Goal: Task Accomplishment & Management: Manage account settings

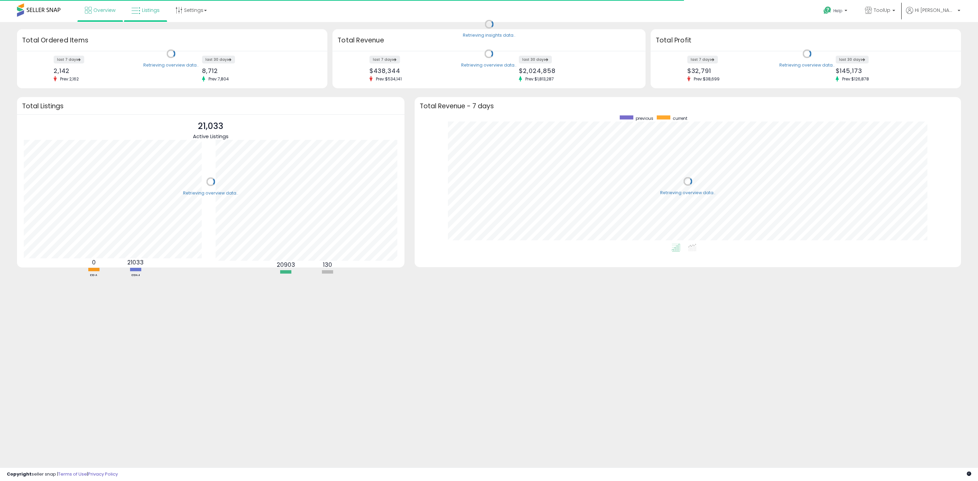
scroll to position [128, 533]
click at [142, 13] on span "Listings" at bounding box center [151, 10] width 18 height 7
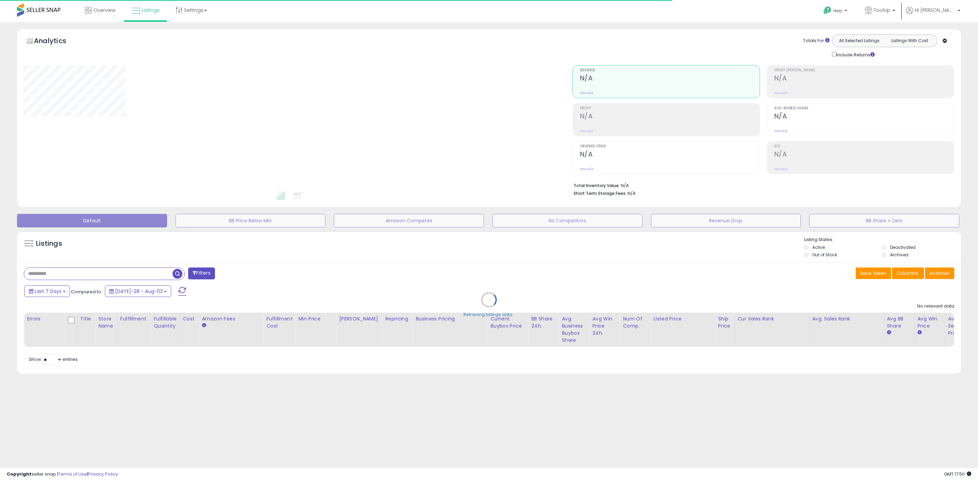
drag, startPoint x: 59, startPoint y: 274, endPoint x: 56, endPoint y: 277, distance: 3.8
click at [58, 275] on div "Retrieving listings data.." at bounding box center [489, 305] width 954 height 155
click at [45, 274] on div "Retrieving listings data.." at bounding box center [489, 305] width 954 height 155
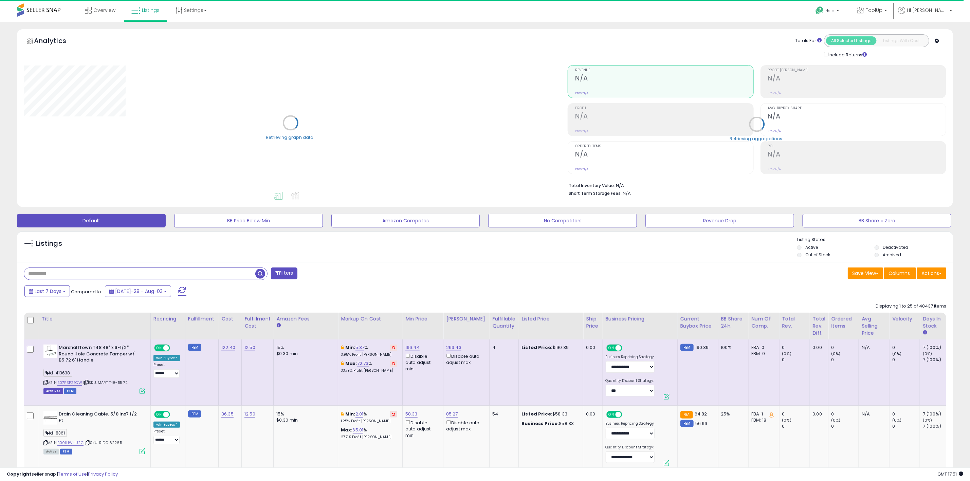
click at [49, 275] on input "text" at bounding box center [139, 274] width 231 height 12
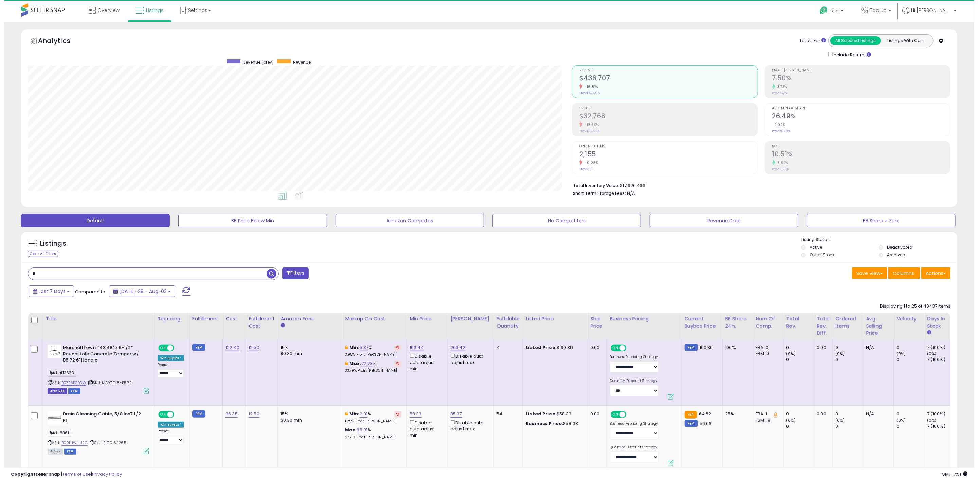
scroll to position [140, 544]
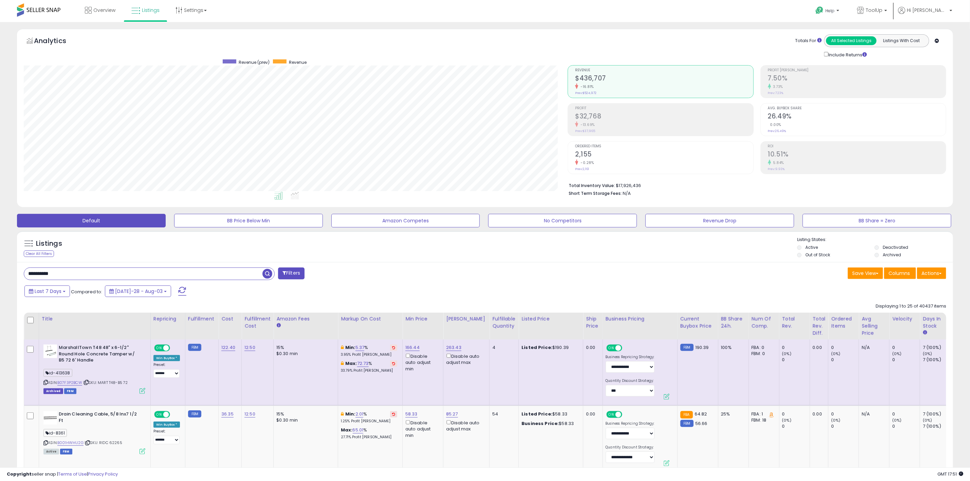
click at [266, 273] on span "button" at bounding box center [268, 274] width 10 height 10
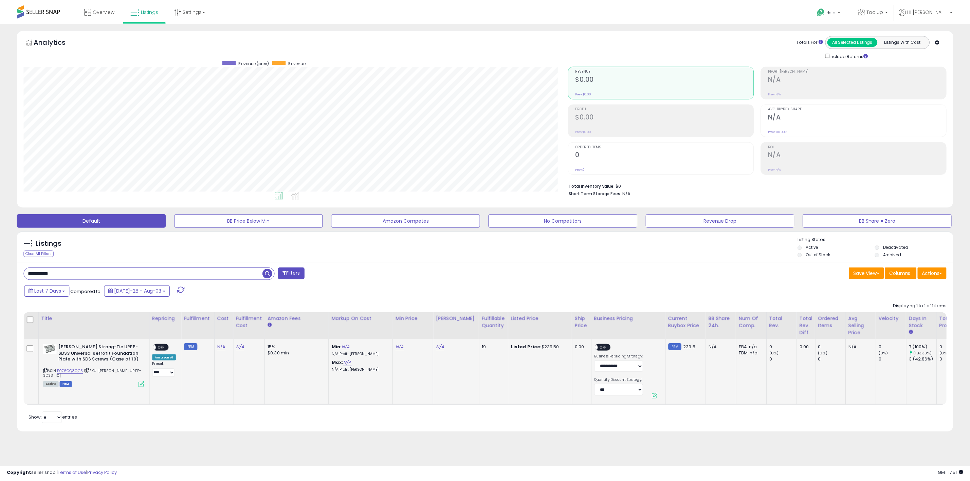
scroll to position [140, 549]
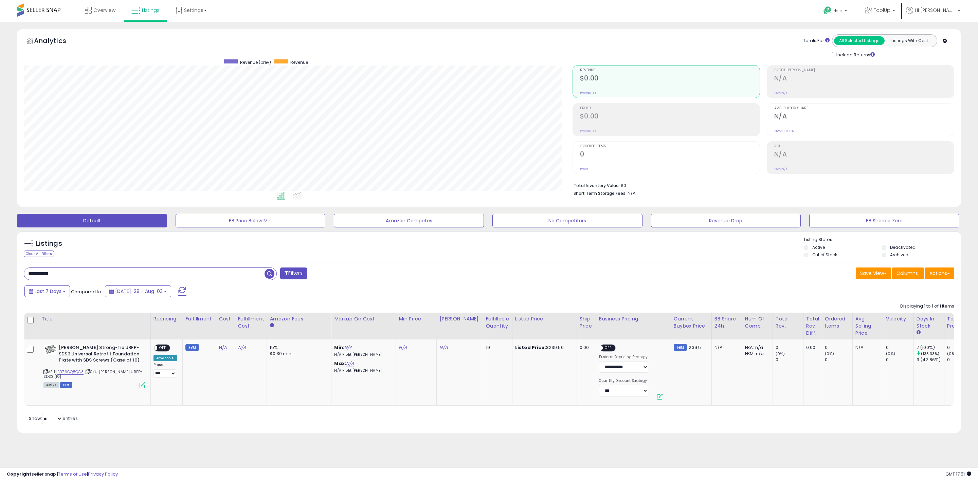
drag, startPoint x: 55, startPoint y: 274, endPoint x: -33, endPoint y: 268, distance: 88.5
click at [0, 268] on html "Unable to login Retrieving listings data.. has not yet accepted the Terms of Us…" at bounding box center [489, 240] width 978 height 481
type input "*******"
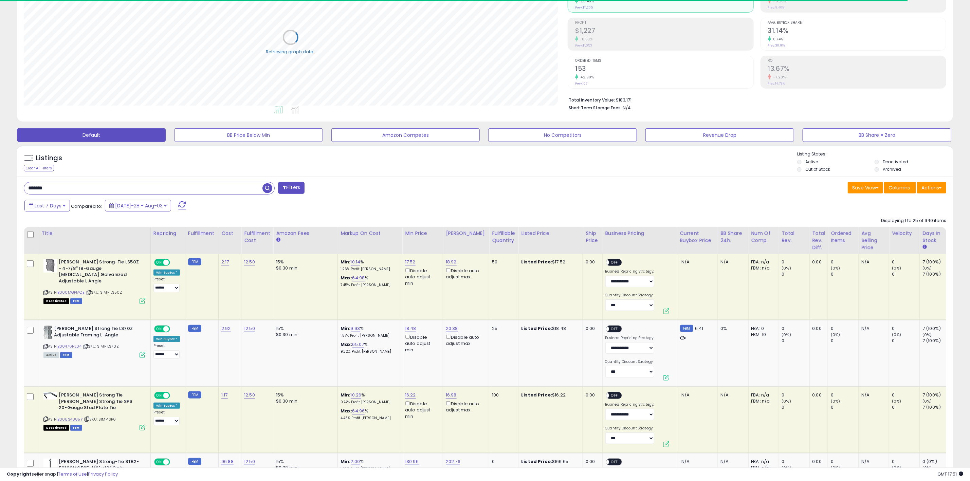
scroll to position [51, 0]
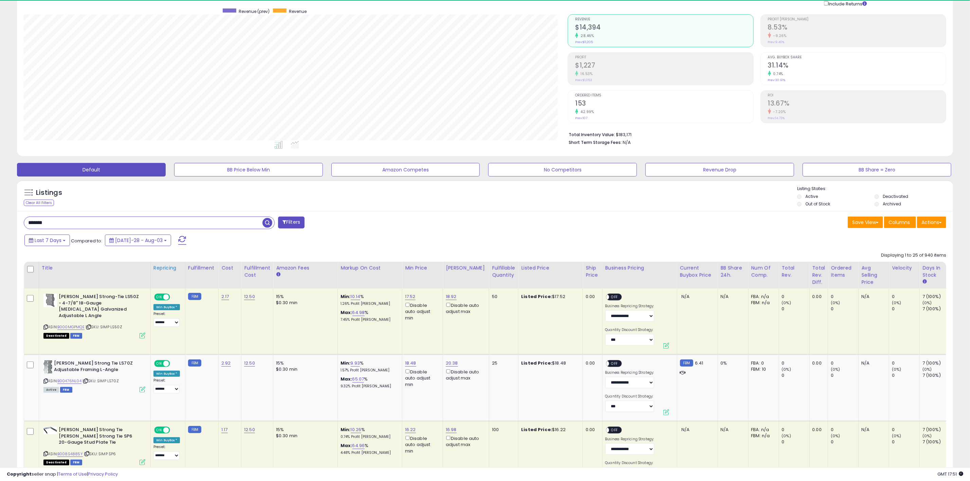
click at [161, 267] on div "Repricing" at bounding box center [168, 268] width 29 height 7
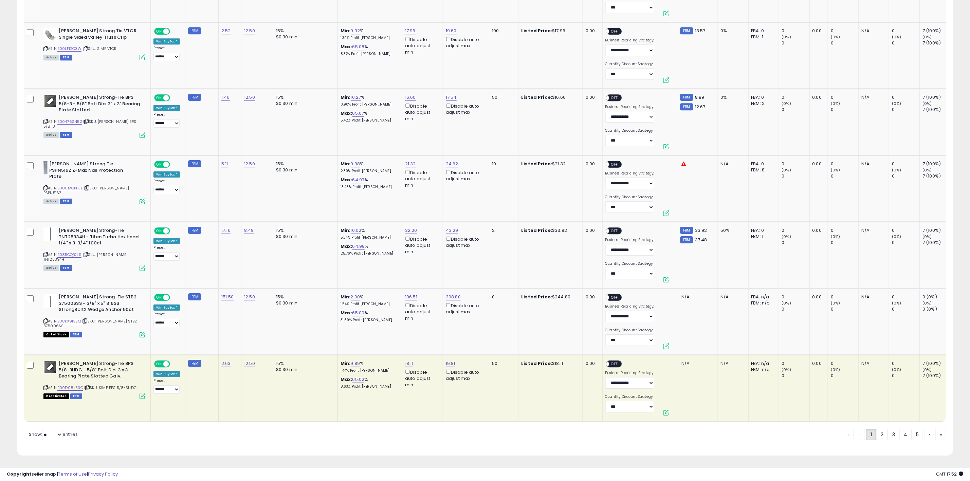
scroll to position [1591, 0]
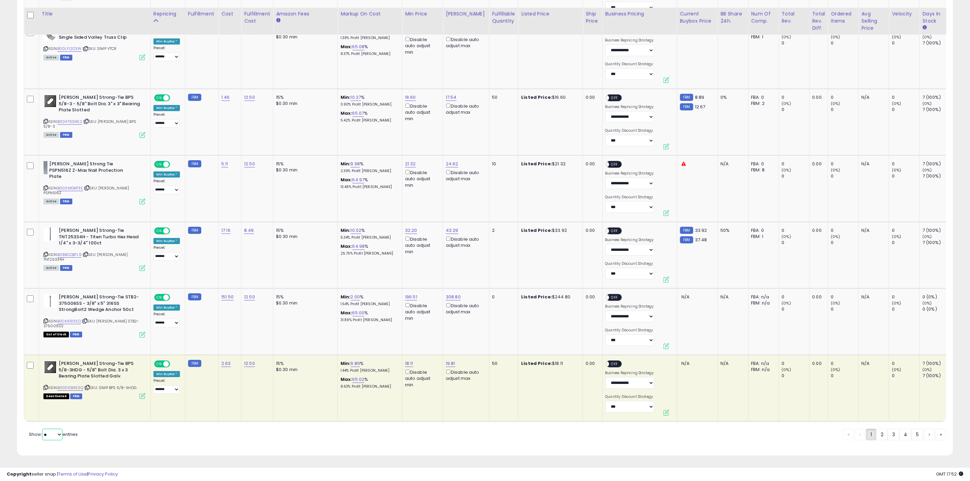
click at [58, 436] on select "** **" at bounding box center [52, 435] width 20 height 12
select select "**"
click at [43, 429] on select "** **" at bounding box center [52, 435] width 20 height 12
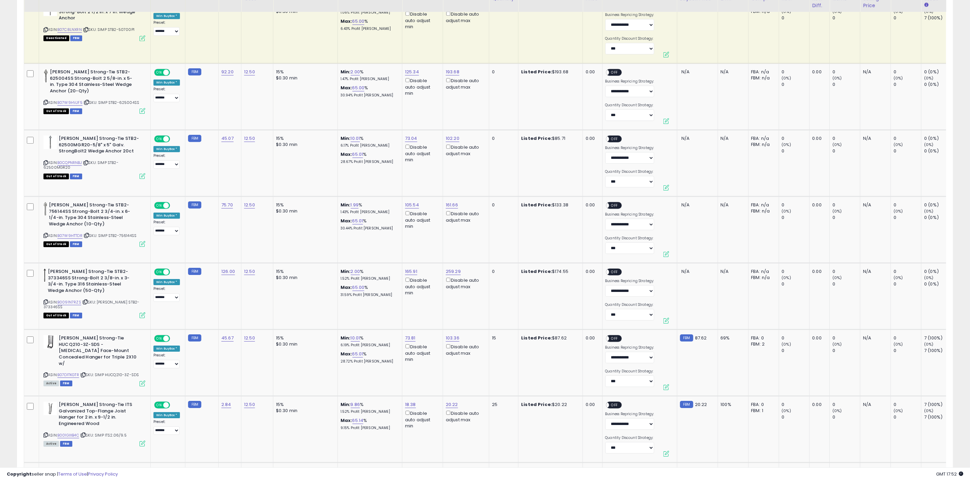
scroll to position [1427, 0]
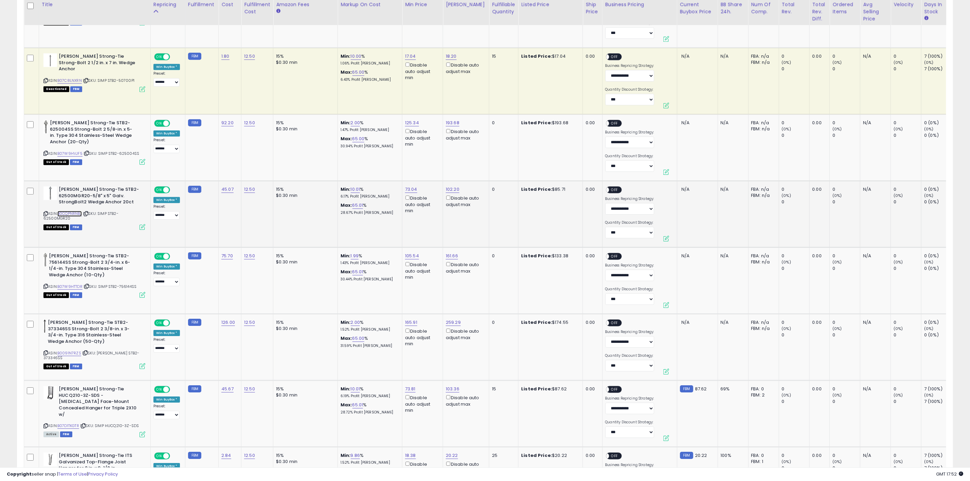
click at [69, 211] on link "B0CQPNRNBJ" at bounding box center [69, 214] width 24 height 6
drag, startPoint x: 119, startPoint y: 284, endPoint x: 140, endPoint y: 284, distance: 20.7
click at [140, 284] on div "ASIN: B07W9HTTDR | SKU: SIMP STB2-756144SS Out of Stock FBM" at bounding box center [94, 275] width 102 height 44
copy span "SIMP STB2-756144SS"
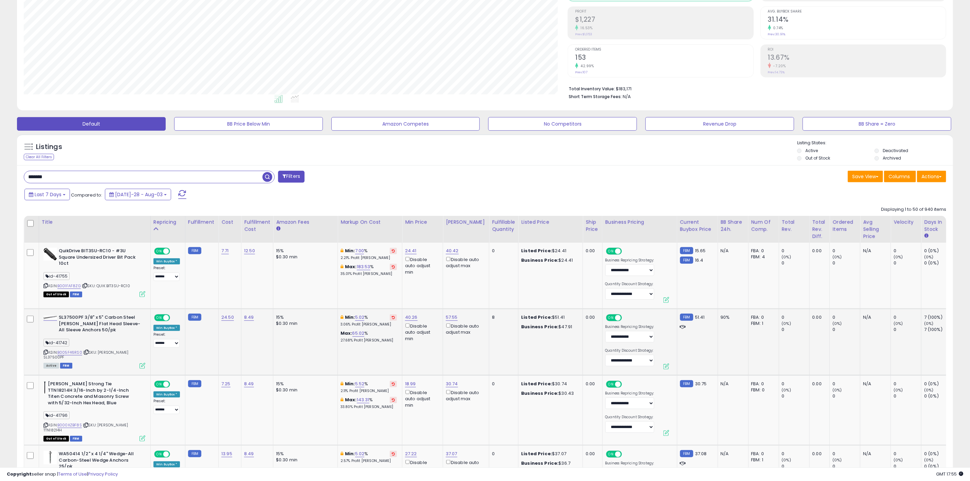
scroll to position [0, 0]
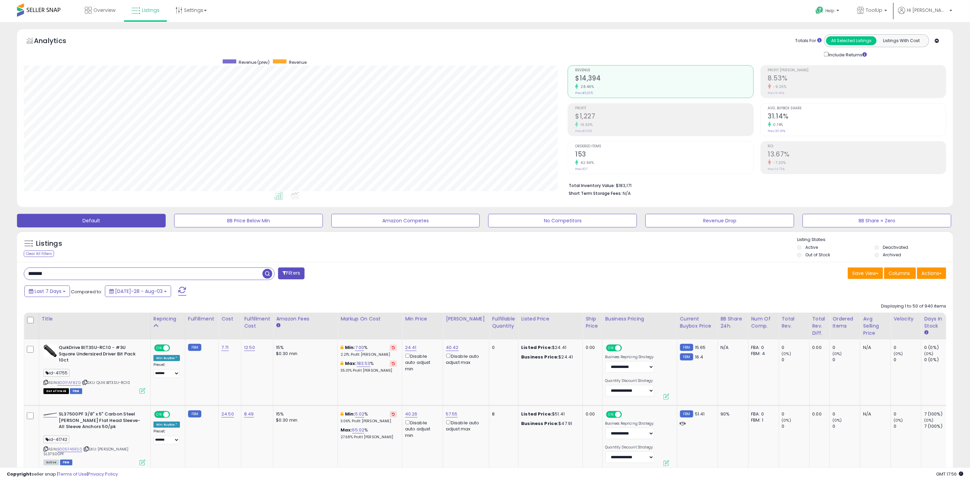
click at [38, 12] on span at bounding box center [38, 9] width 43 height 13
